Goal: Book appointment/travel/reservation

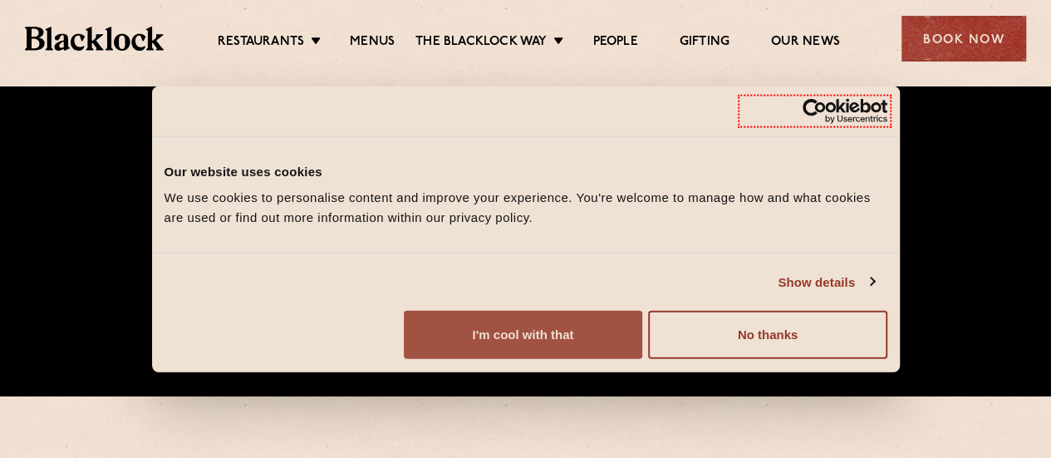
click at [642, 338] on button "I'm cool with that" at bounding box center [523, 335] width 238 height 48
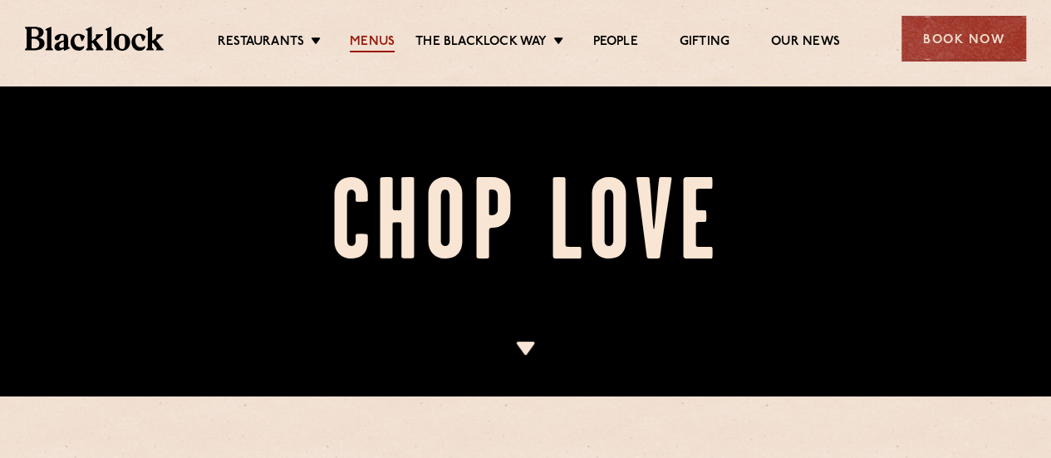
click at [369, 46] on link "Menus" at bounding box center [372, 43] width 45 height 18
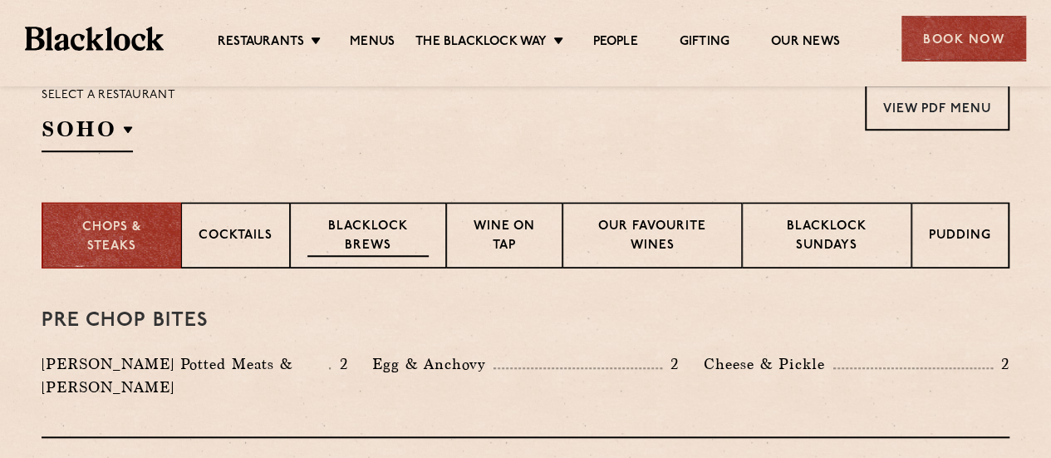
scroll to position [575, 0]
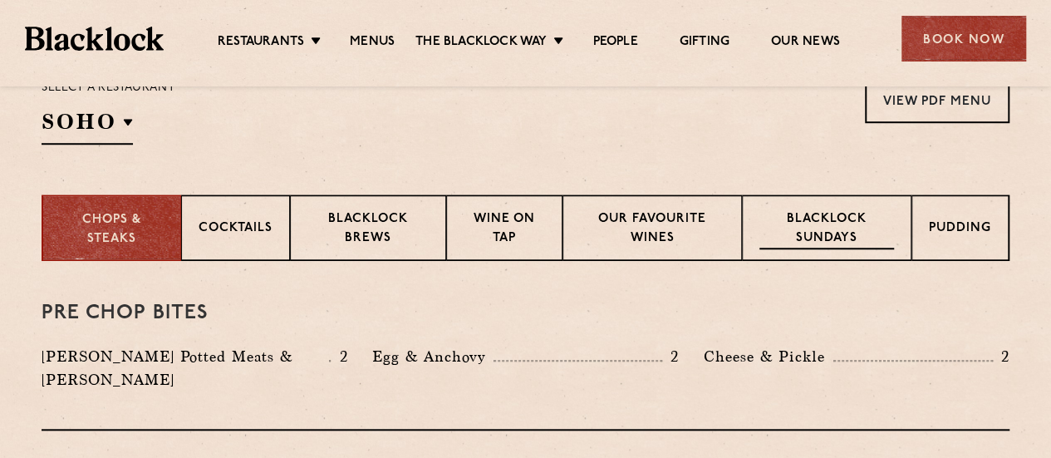
click at [817, 222] on p "Blacklock Sundays" at bounding box center [826, 229] width 135 height 39
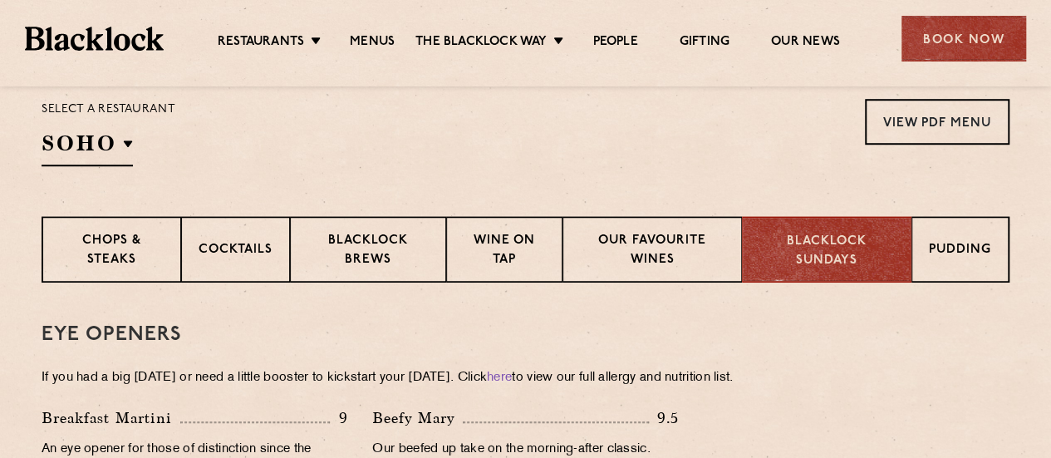
scroll to position [0, 0]
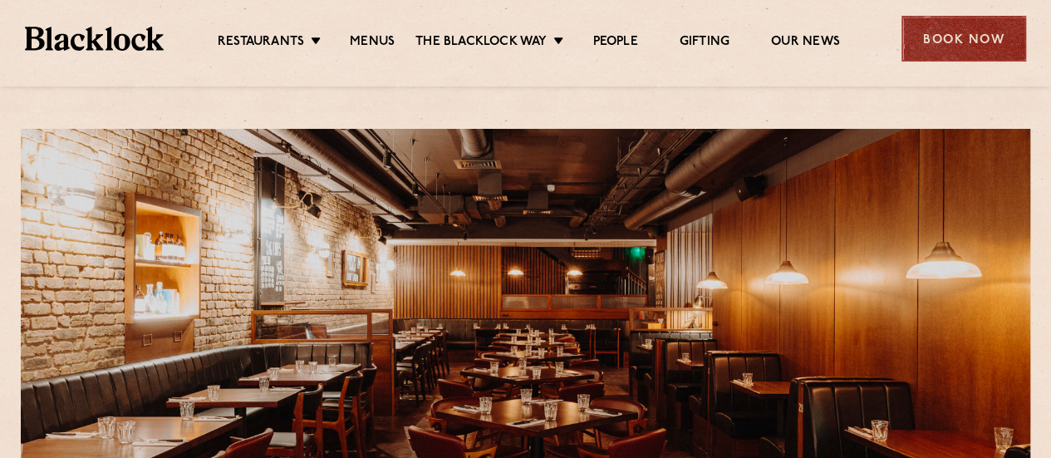
click at [934, 27] on div "Book Now" at bounding box center [963, 39] width 125 height 46
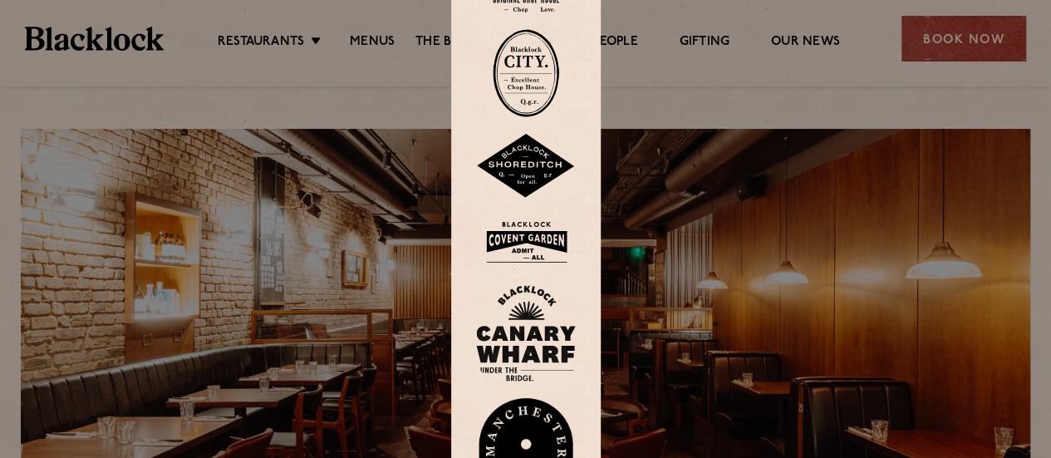
click at [532, 232] on img at bounding box center [526, 242] width 100 height 54
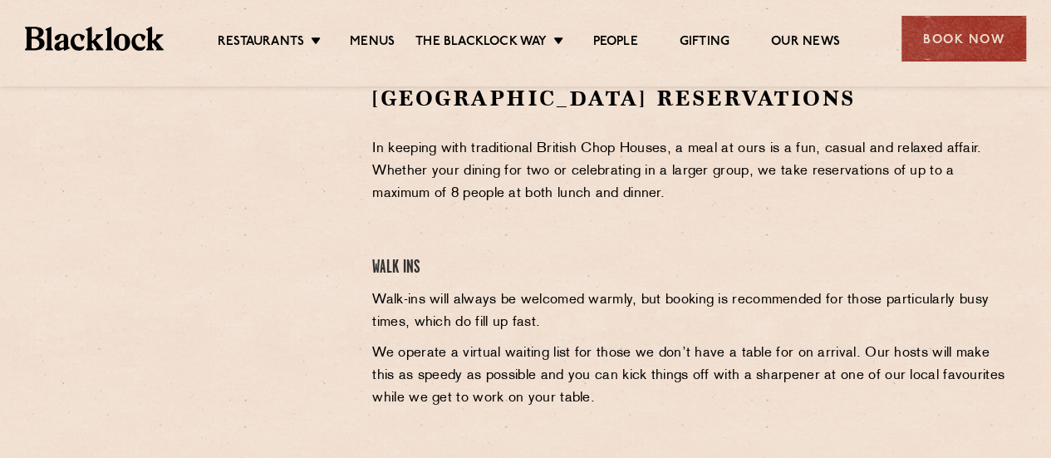
scroll to position [566, 0]
